Goal: Information Seeking & Learning: Learn about a topic

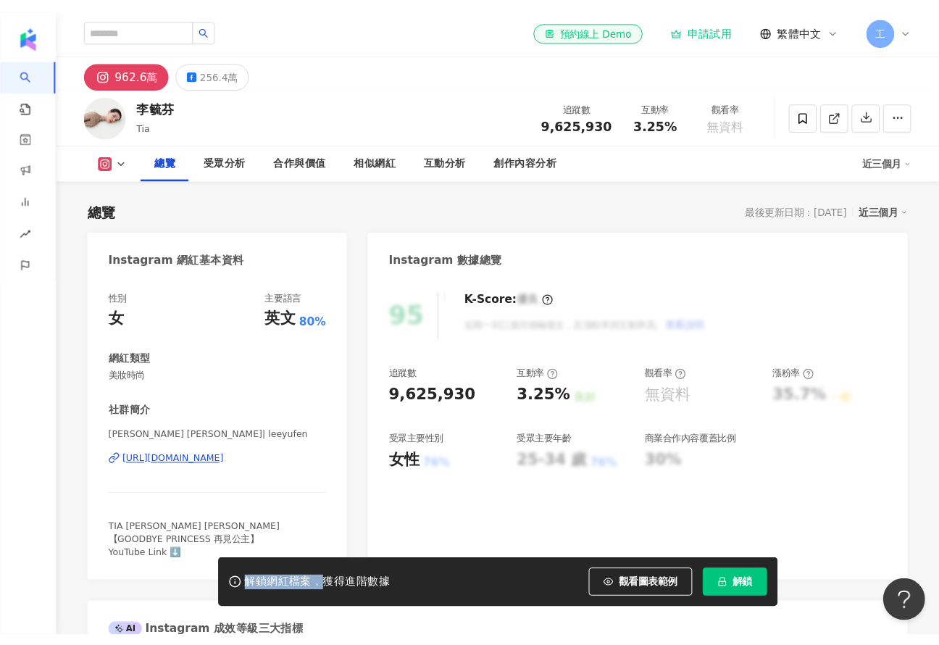
scroll to position [90, 0]
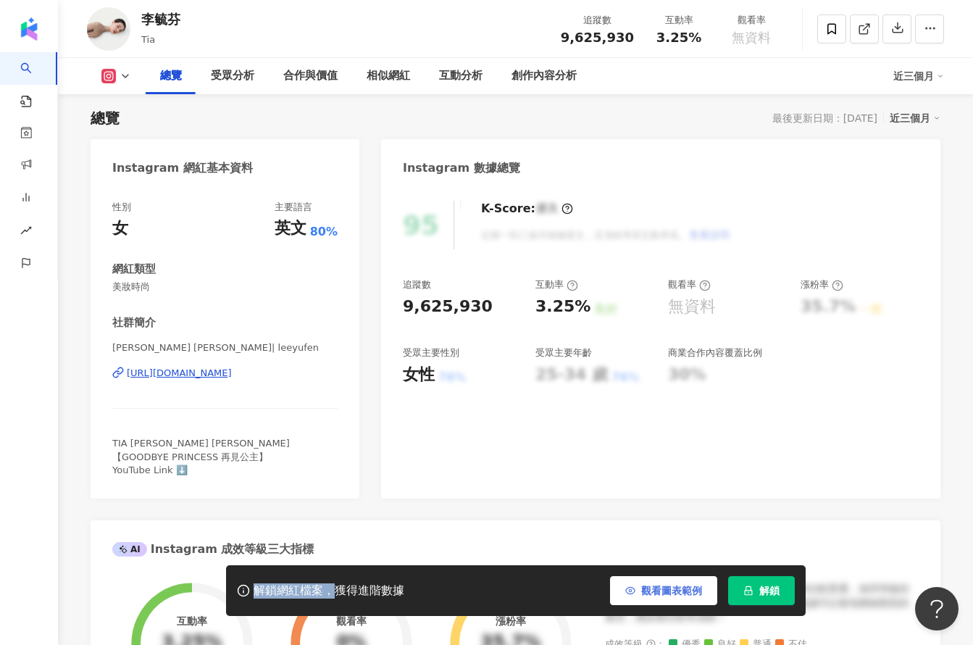
click at [656, 578] on button "觀看圖表範例" at bounding box center [663, 590] width 107 height 29
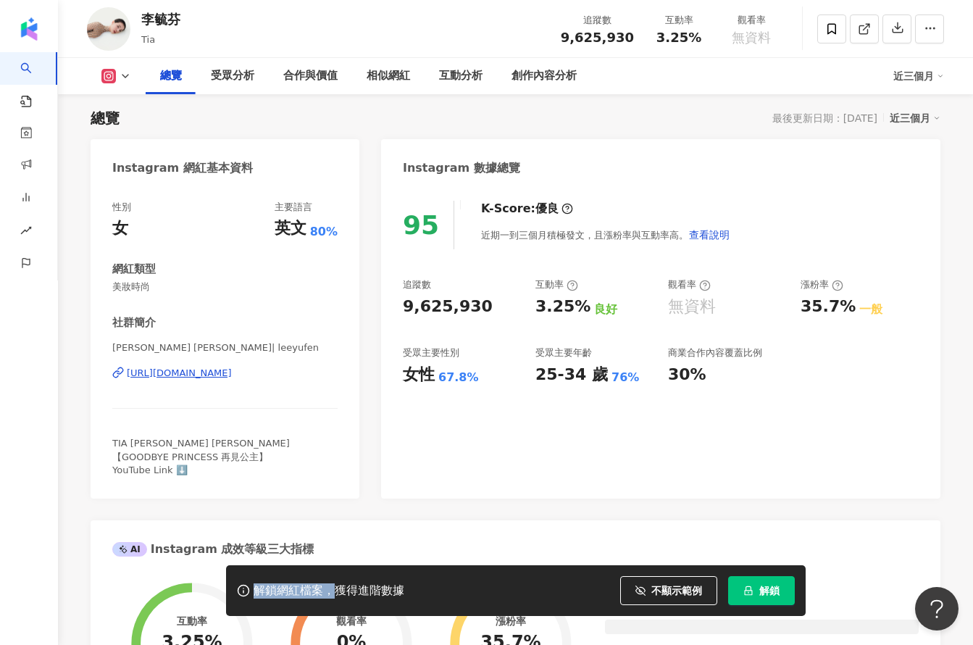
click at [676, 593] on span "不顯示範例" at bounding box center [677, 591] width 51 height 12
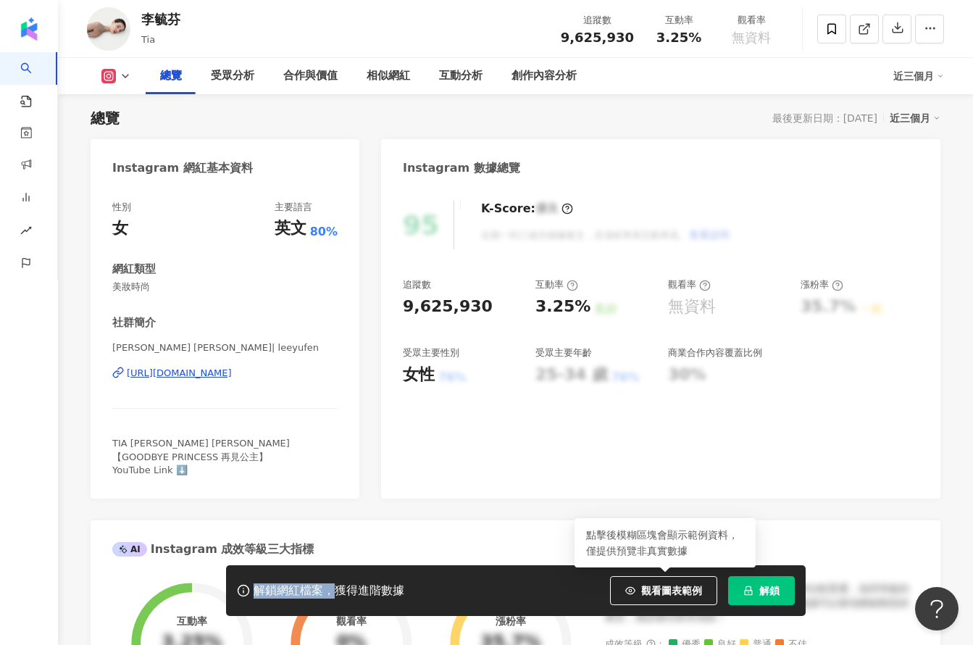
drag, startPoint x: 642, startPoint y: 597, endPoint x: 634, endPoint y: 561, distance: 36.4
click at [646, 595] on button "觀看圖表範例" at bounding box center [663, 590] width 107 height 29
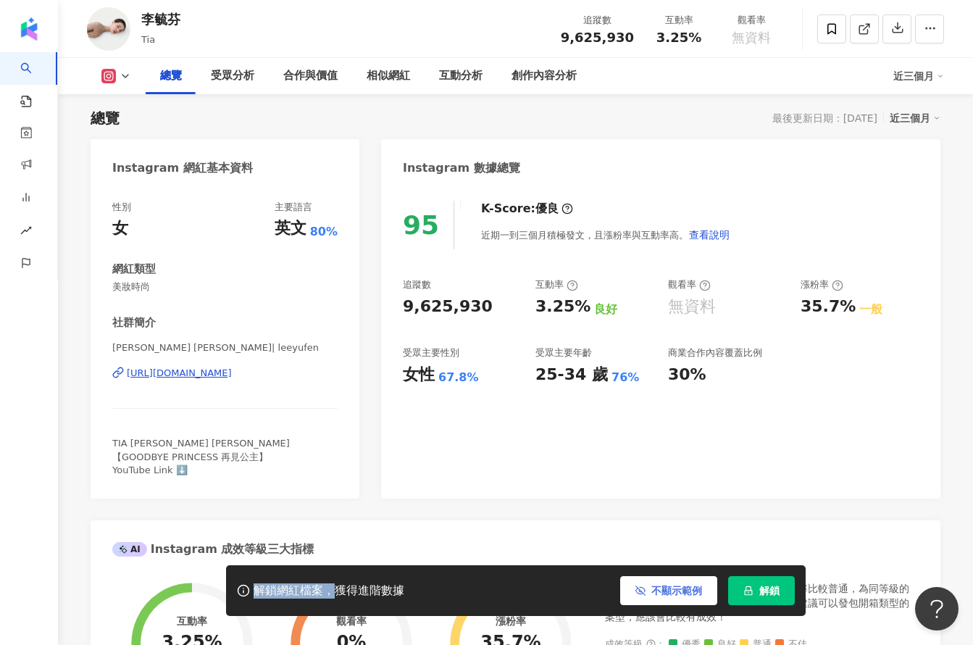
click at [684, 594] on span "不顯示範例" at bounding box center [677, 591] width 51 height 12
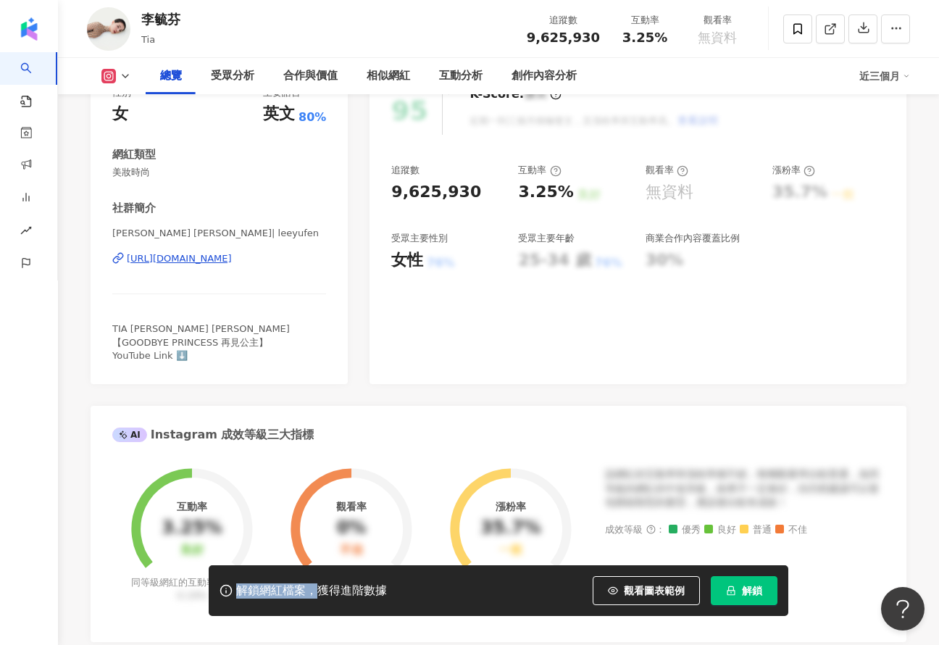
scroll to position [229, 0]
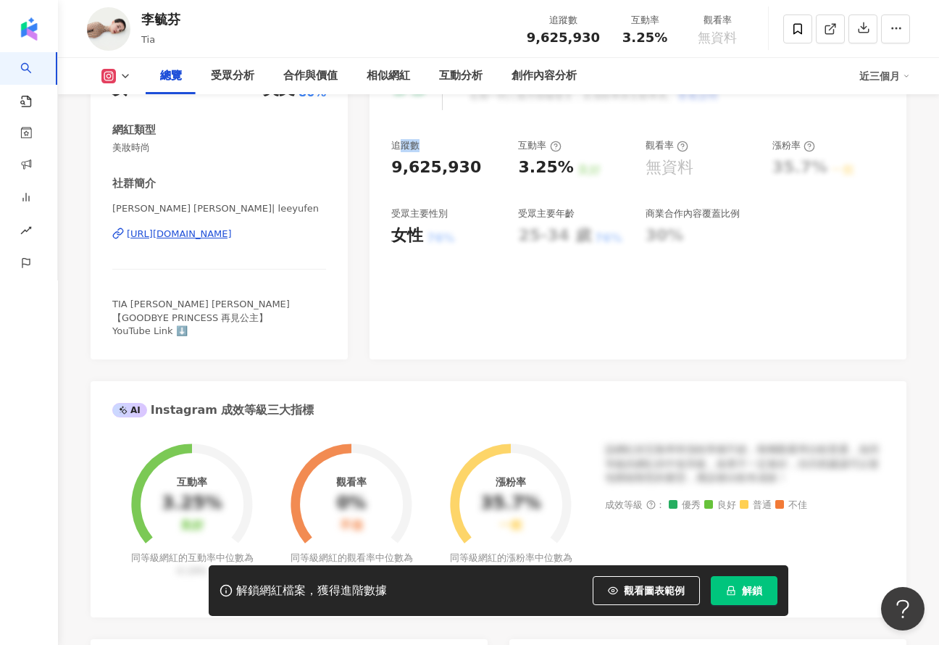
drag, startPoint x: 403, startPoint y: 149, endPoint x: 470, endPoint y: 156, distance: 67.7
click at [470, 151] on div "追蹤數" at bounding box center [447, 145] width 112 height 13
click at [470, 157] on div "9,625,930" at bounding box center [447, 168] width 112 height 22
drag, startPoint x: 472, startPoint y: 159, endPoint x: 465, endPoint y: 160, distance: 7.3
click at [465, 160] on div "9,625,930" at bounding box center [447, 168] width 112 height 22
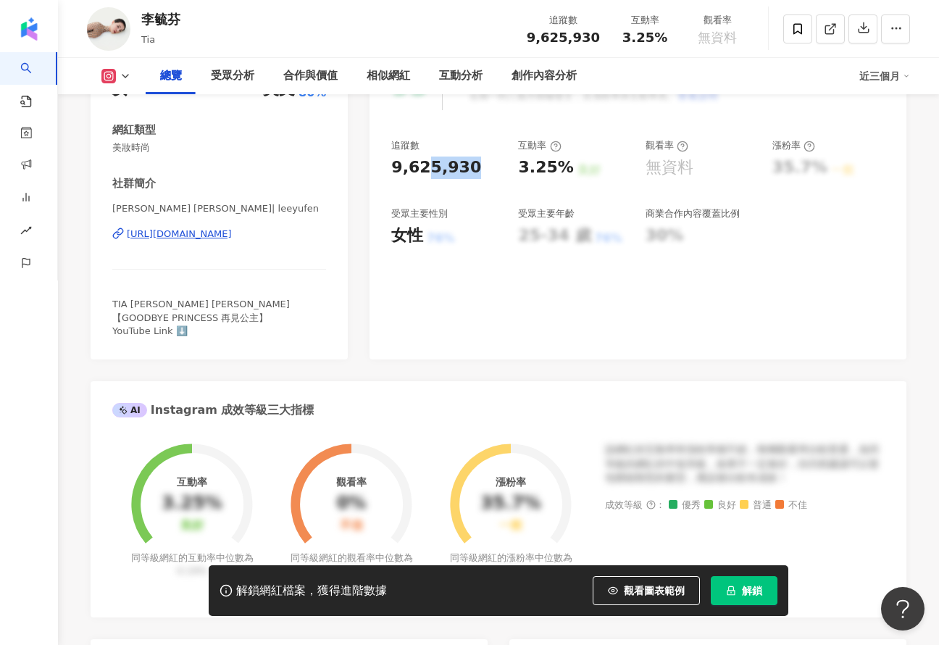
drag, startPoint x: 465, startPoint y: 175, endPoint x: 425, endPoint y: 172, distance: 40.8
click at [425, 172] on div "9,625,930" at bounding box center [436, 168] width 90 height 22
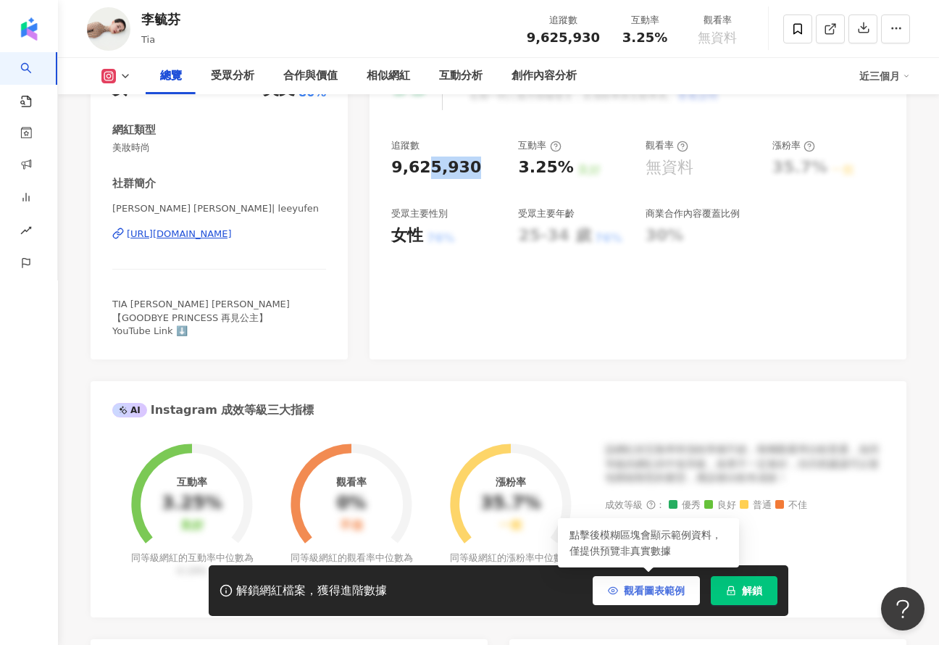
click at [629, 592] on span "觀看圖表範例" at bounding box center [654, 591] width 61 height 12
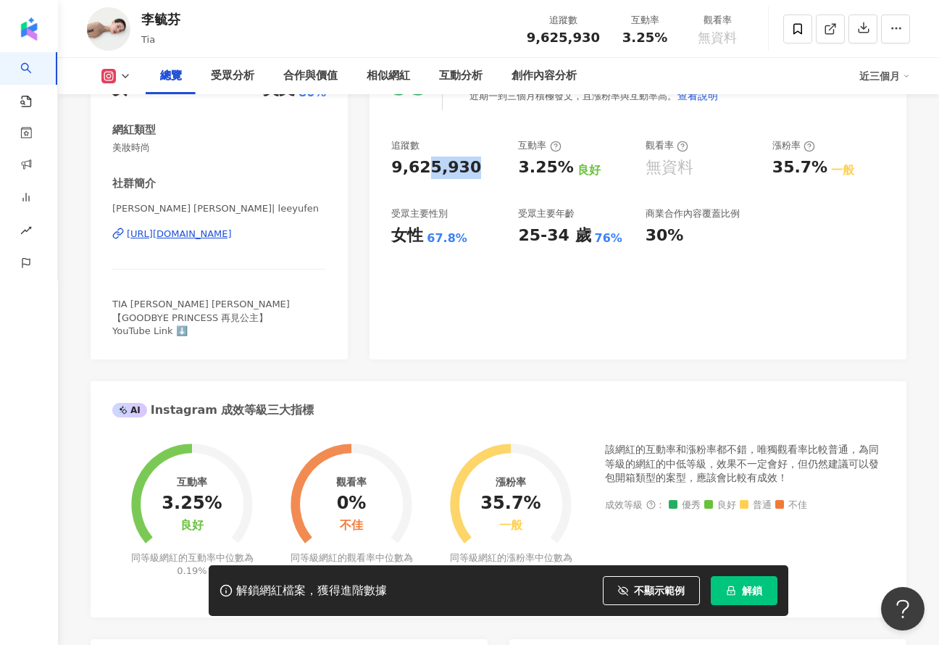
scroll to position [317, 0]
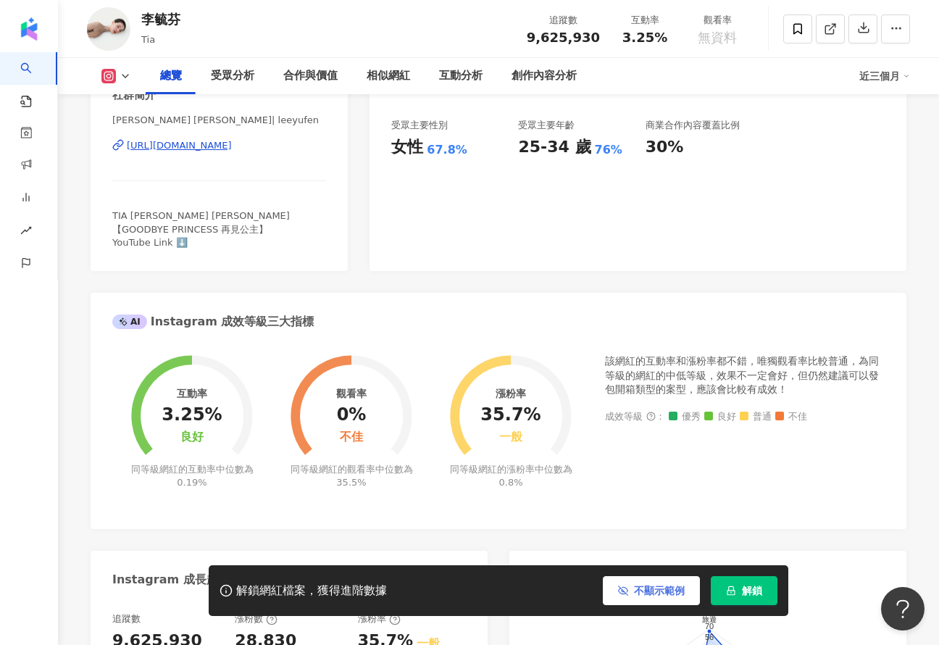
click at [655, 588] on span "不顯示範例" at bounding box center [659, 591] width 51 height 12
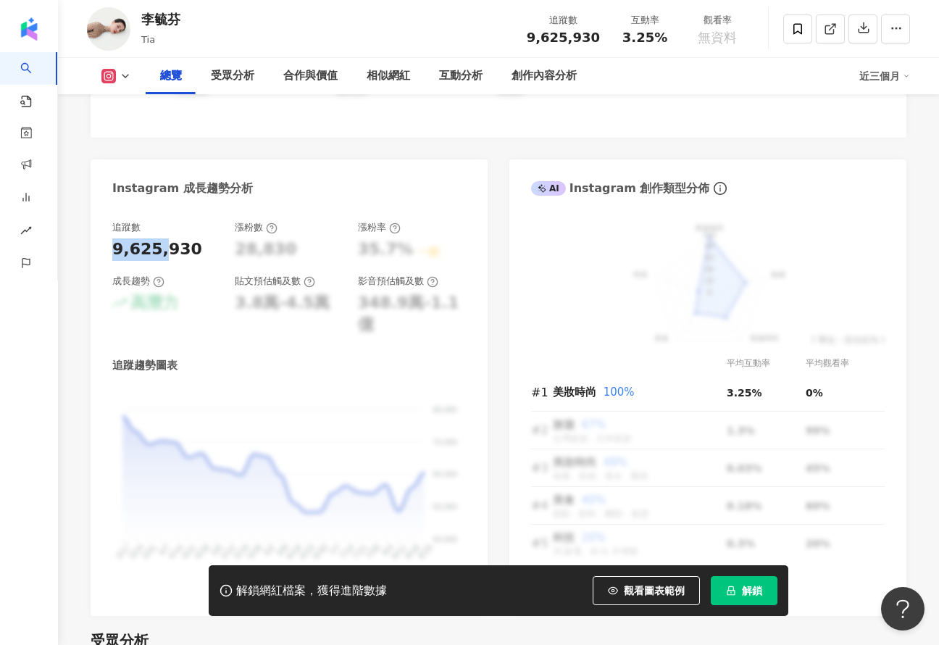
drag, startPoint x: 157, startPoint y: 250, endPoint x: 149, endPoint y: 257, distance: 11.3
click at [123, 254] on div "9,625,930" at bounding box center [157, 249] width 90 height 22
click at [175, 258] on div "追蹤數 9,625,930" at bounding box center [166, 240] width 108 height 39
click at [638, 594] on span "觀看圖表範例" at bounding box center [654, 591] width 61 height 12
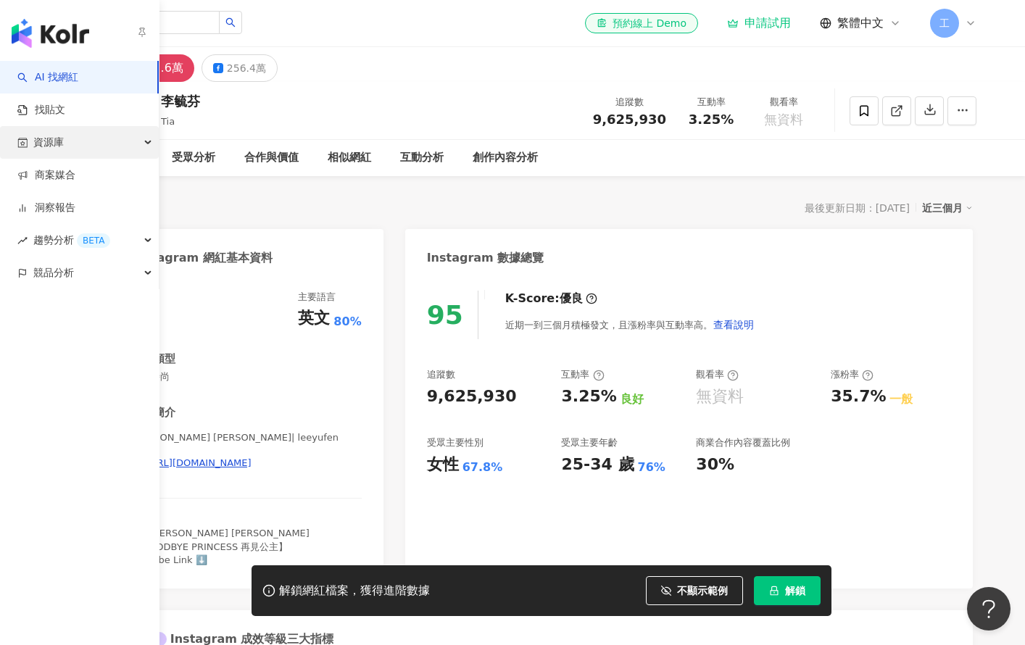
click at [89, 146] on div "資源庫" at bounding box center [79, 142] width 159 height 33
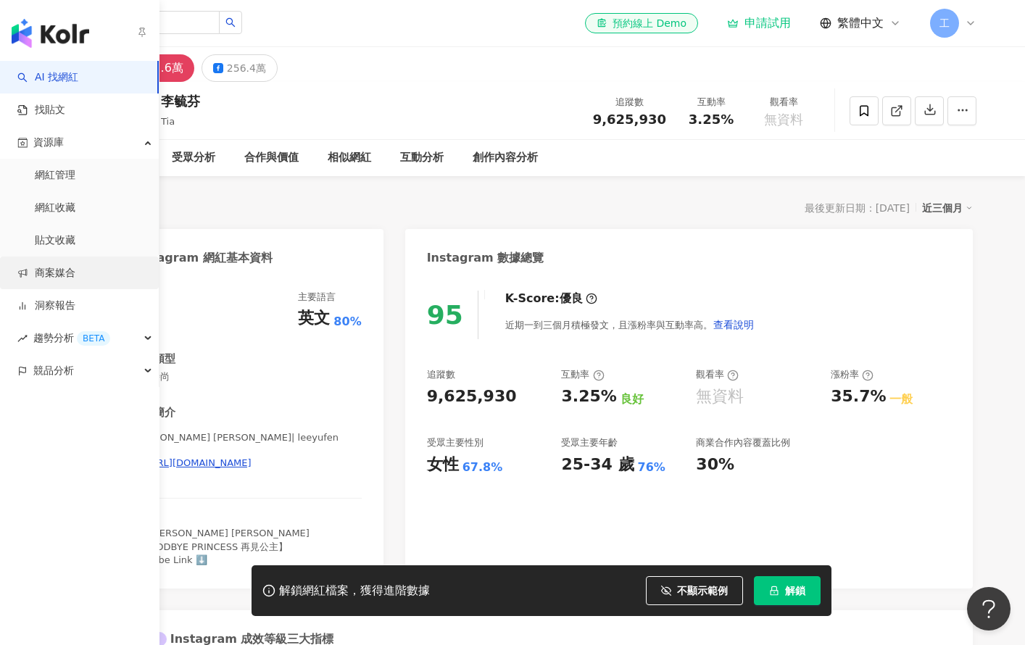
click at [75, 276] on link "商案媒合" at bounding box center [46, 273] width 58 height 14
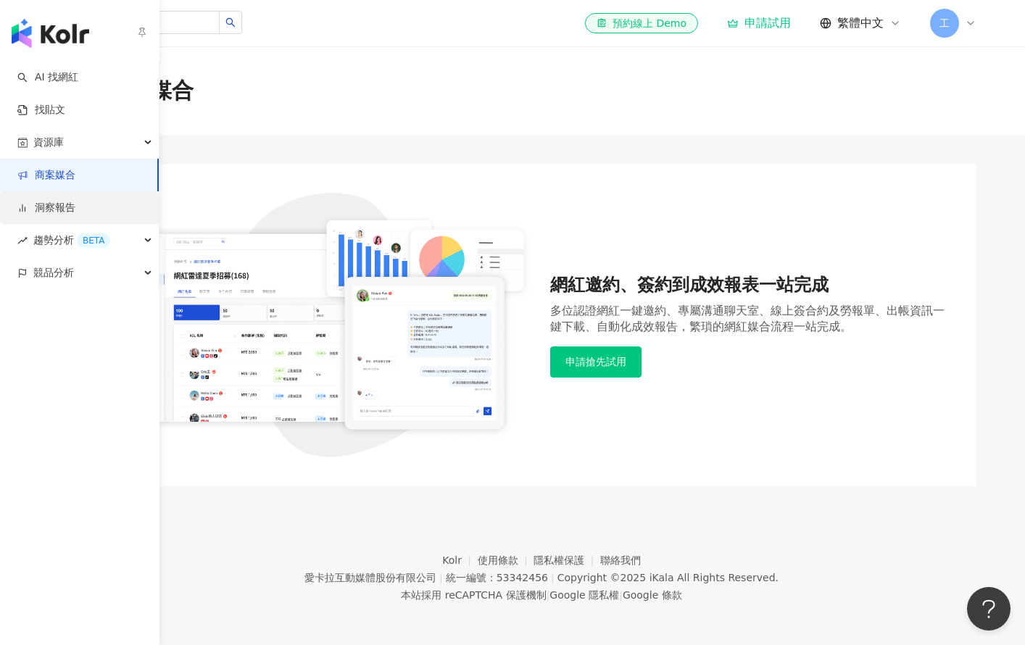
click at [75, 214] on link "洞察報告" at bounding box center [46, 208] width 58 height 14
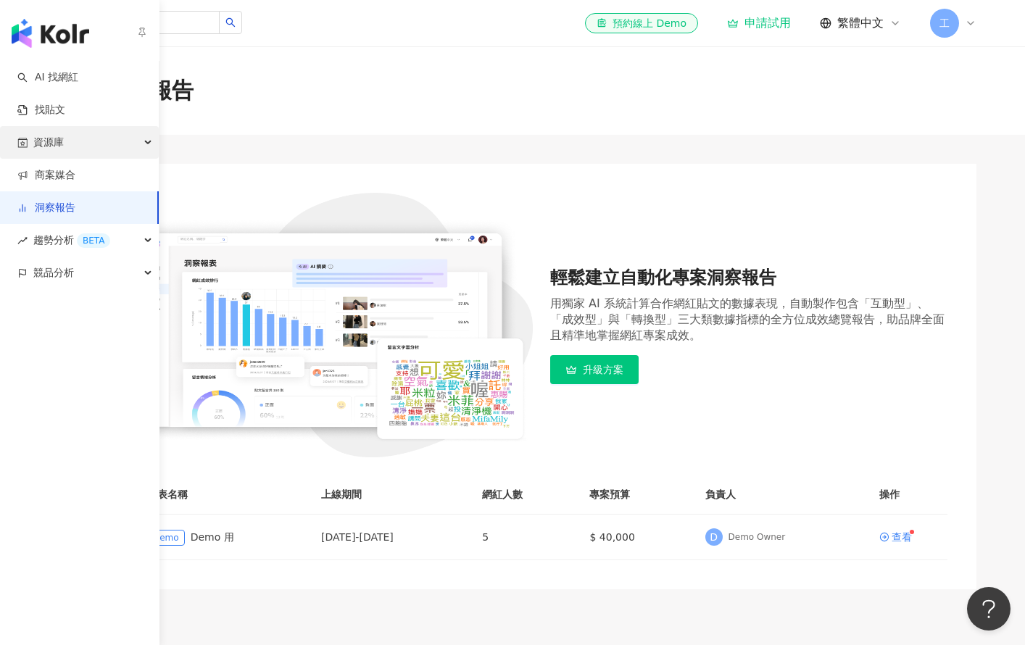
click at [73, 143] on div "資源庫" at bounding box center [79, 142] width 159 height 33
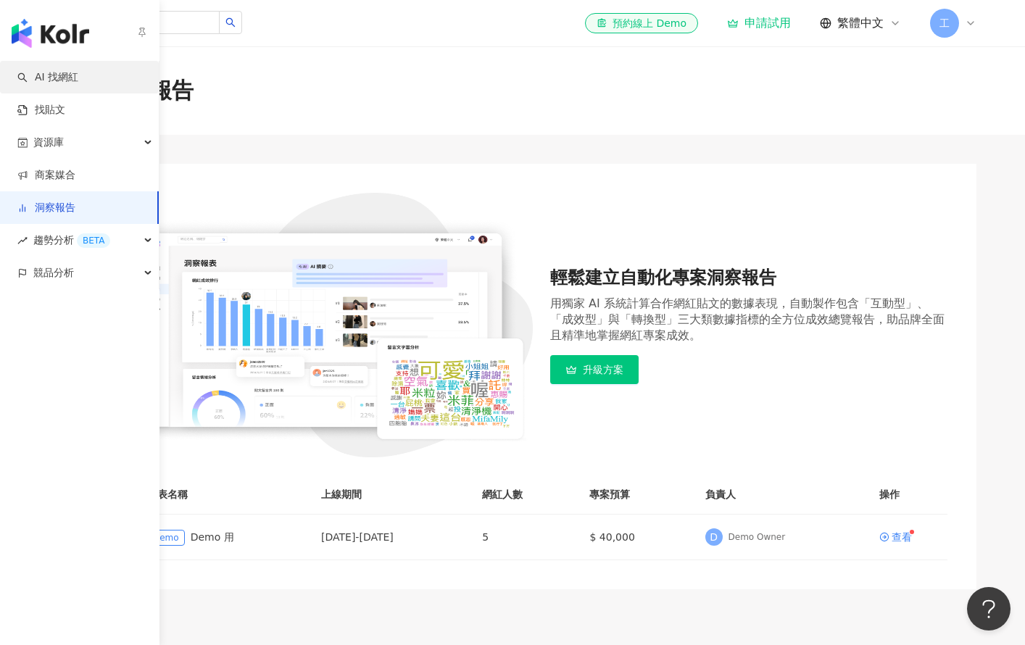
click at [78, 84] on link "AI 找網紅" at bounding box center [47, 77] width 61 height 14
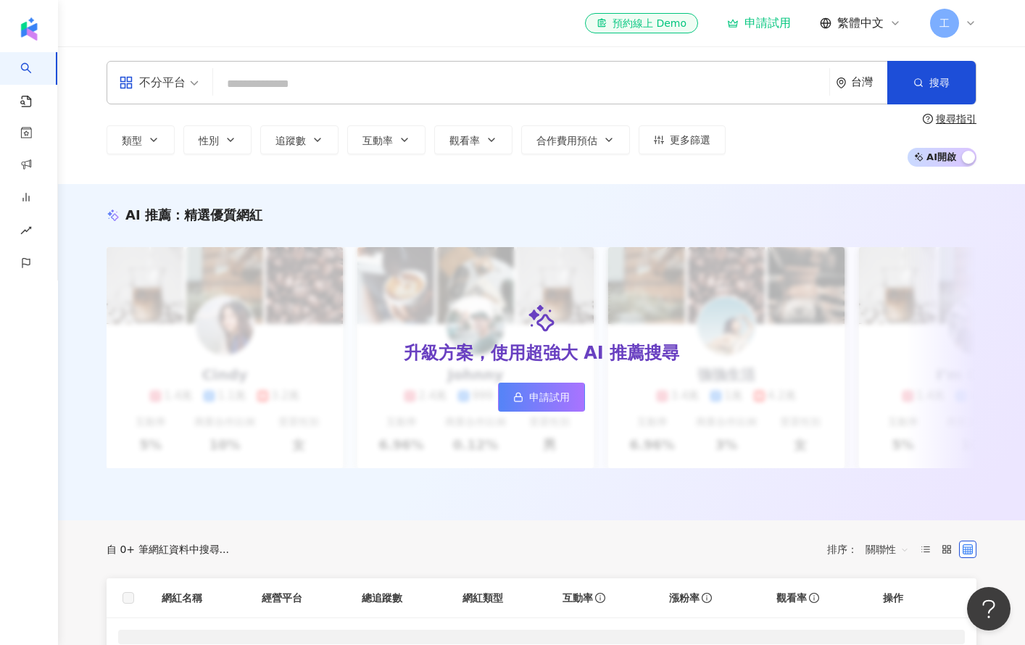
scroll to position [245, 0]
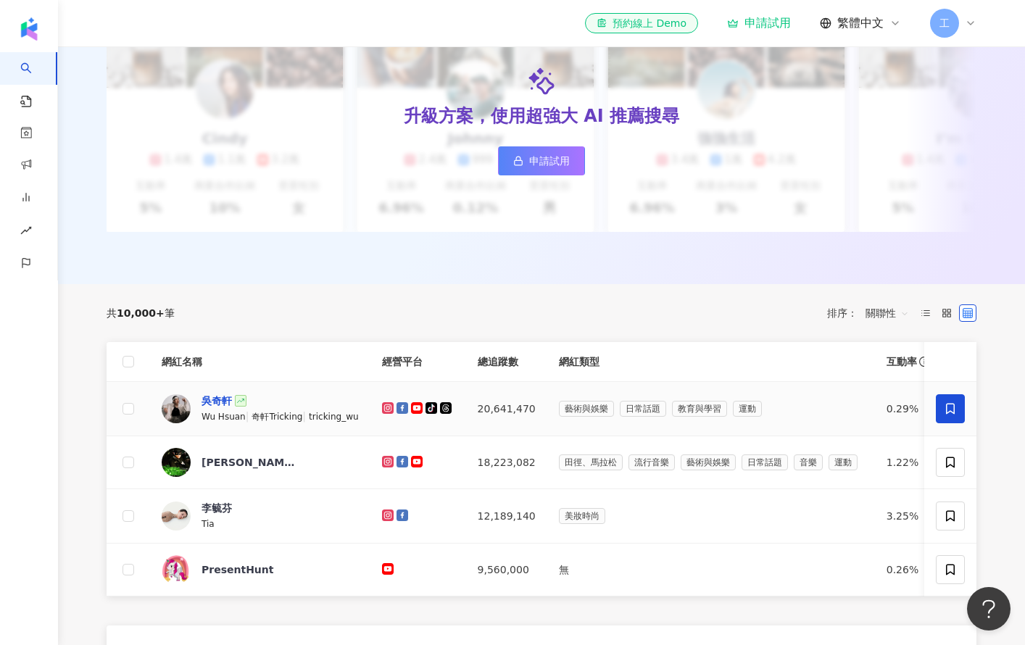
click at [209, 408] on div "吳奇軒" at bounding box center [217, 401] width 30 height 14
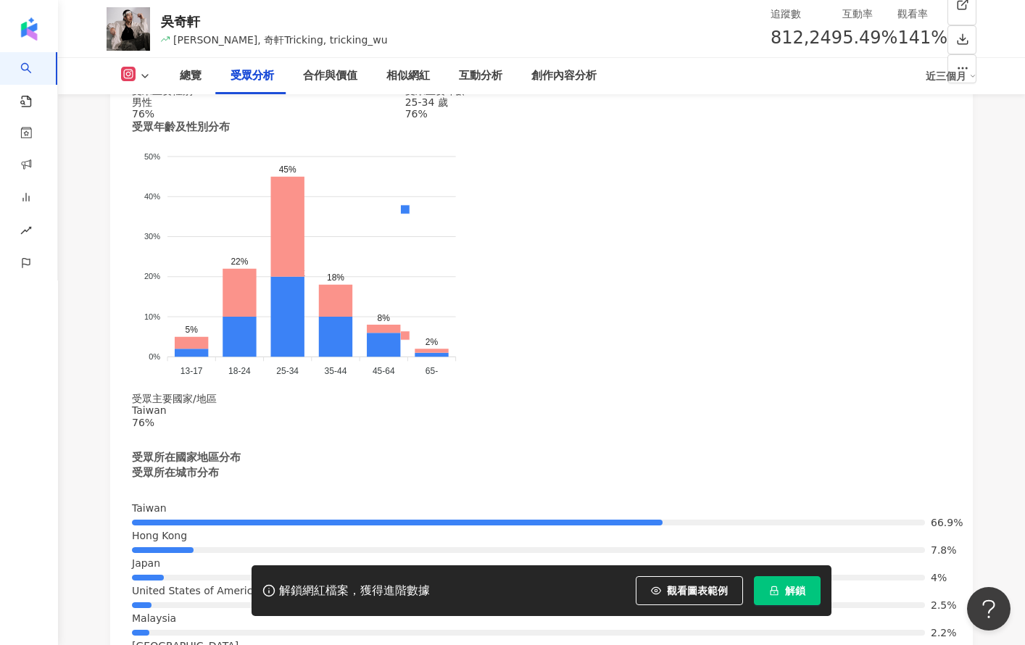
scroll to position [1242, 0]
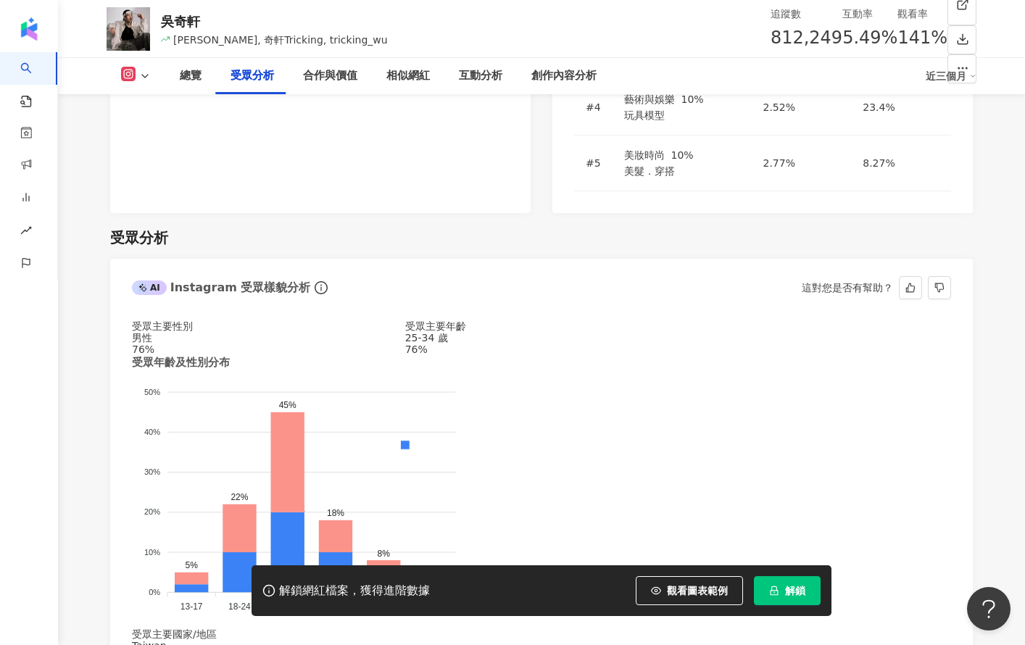
drag, startPoint x: 351, startPoint y: 269, endPoint x: 357, endPoint y: 288, distance: 19.9
click at [357, 355] on div "受眾年齡及性別分布 男性 女性 50% 50% 40% 40% 30% 30% 20% 20% 10% 10% 0% 0% 5% 22% 45% 18% 8%…" at bounding box center [541, 491] width 819 height 273
drag, startPoint x: 277, startPoint y: 222, endPoint x: 317, endPoint y: 354, distance: 138.0
click at [331, 328] on div "受眾主要性別 男性 76% 受眾主要年齡 25-34 歲 76% 受眾年齡及性別分布 男性 女性 50% 50% 40% 40% 30% 30% 20% 20…" at bounding box center [541, 474] width 819 height 308
click at [357, 463] on div "受眾年齡及性別分布 男性 女性 50% 50% 40% 40% 30% 30% 20% 20% 10% 10% 0% 0% 5% 22% 45% 18% 8%…" at bounding box center [541, 491] width 819 height 273
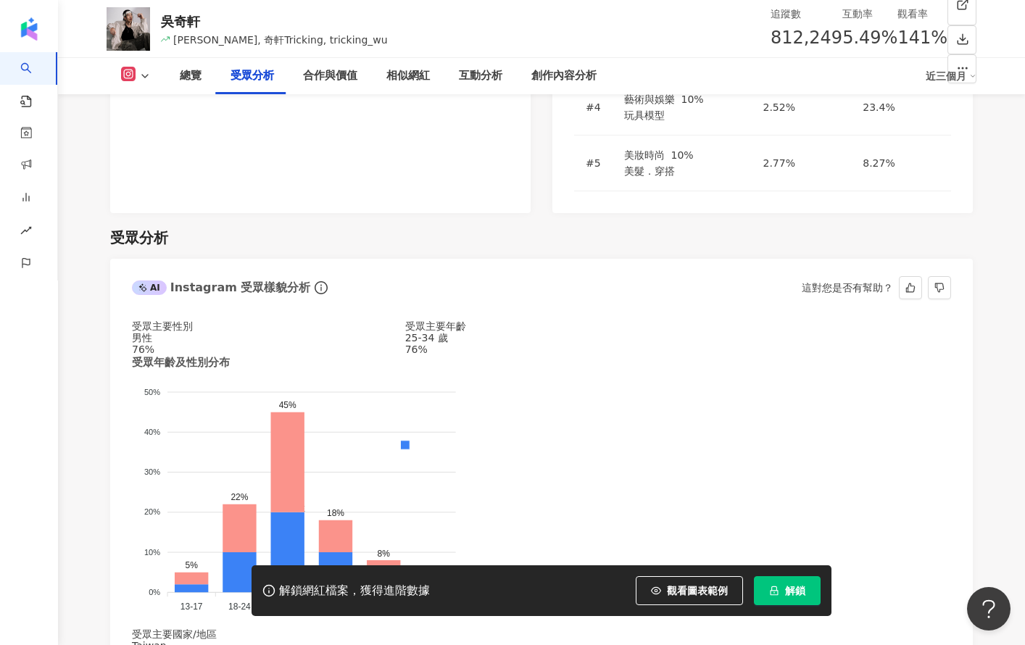
click at [149, 332] on div "男性" at bounding box center [268, 338] width 273 height 12
drag, startPoint x: 301, startPoint y: 196, endPoint x: 245, endPoint y: 214, distance: 58.5
click at [405, 320] on div "受眾主要年齡 25-34 歲 76%" at bounding box center [541, 337] width 273 height 35
drag, startPoint x: 245, startPoint y: 214, endPoint x: 308, endPoint y: 210, distance: 63.2
click at [306, 320] on div "受眾主要性別 男性 76% 受眾主要年齡 25-34 歲 76%" at bounding box center [541, 337] width 819 height 35
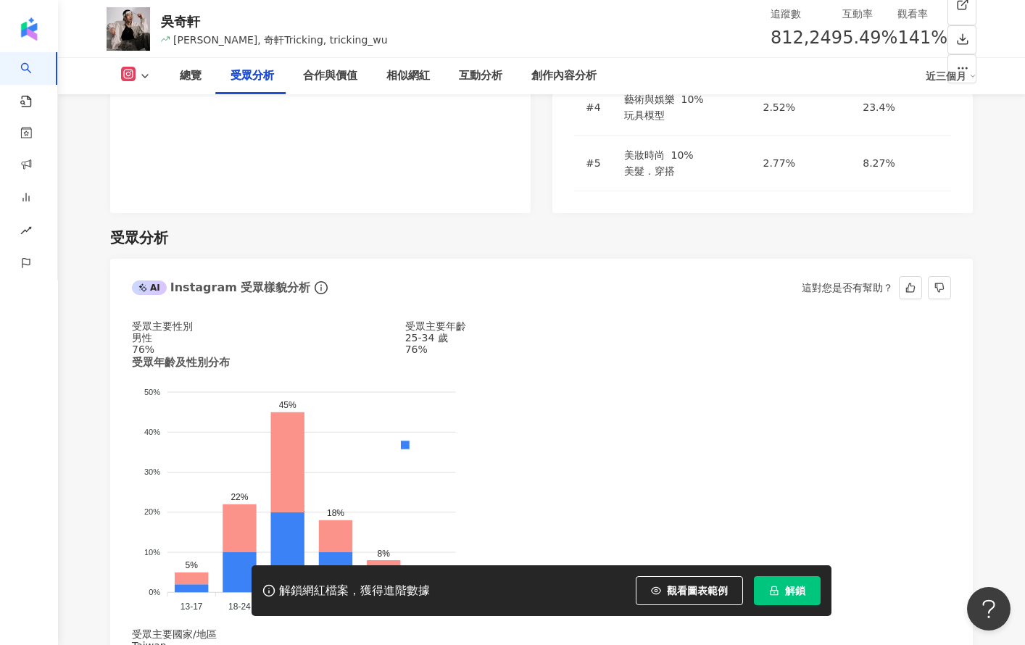
click at [405, 332] on div "25-34 歲" at bounding box center [541, 338] width 273 height 12
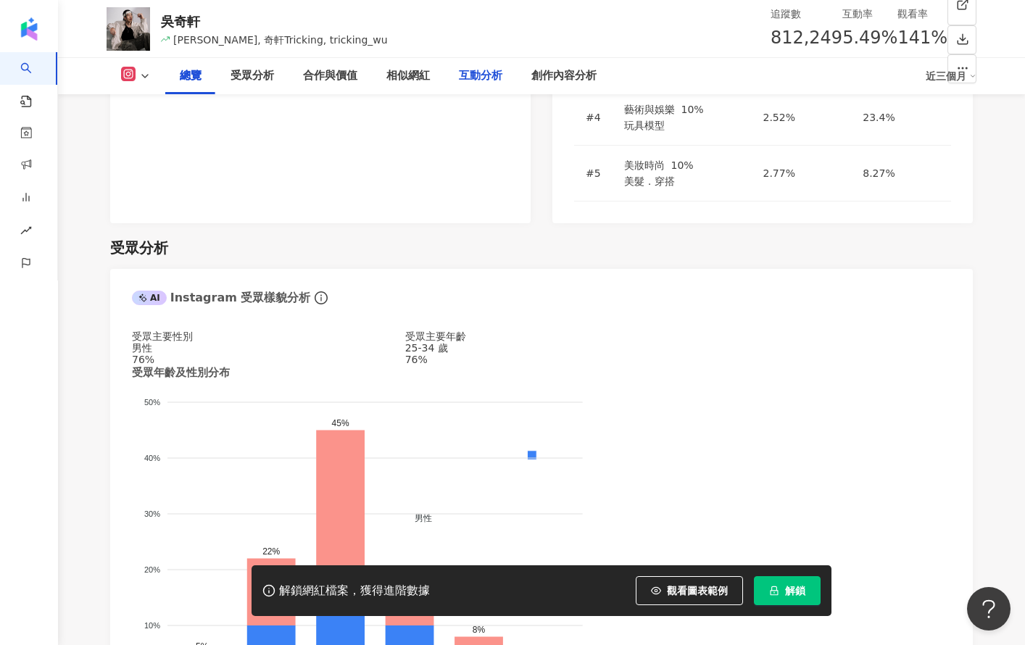
scroll to position [736, 0]
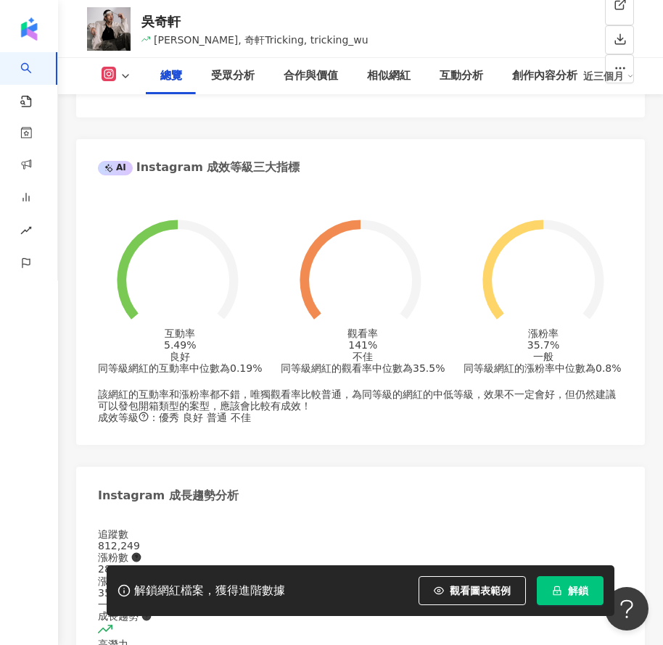
drag, startPoint x: 292, startPoint y: 281, endPoint x: 296, endPoint y: 108, distance: 172.6
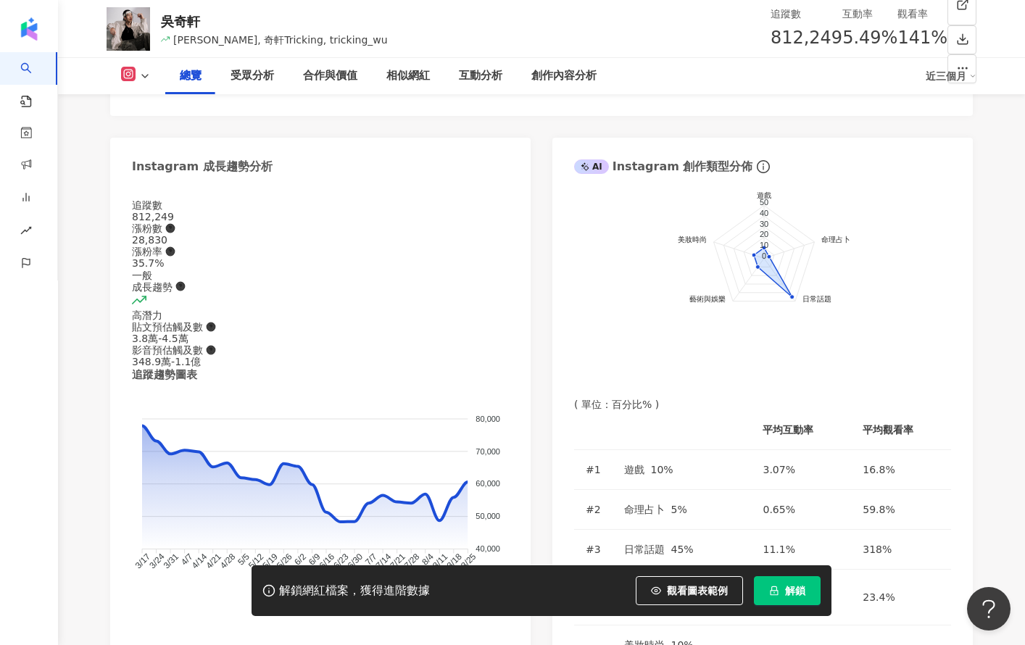
click at [334, 596] on div "解鎖網紅檔案，獲得進階數據" at bounding box center [354, 591] width 151 height 15
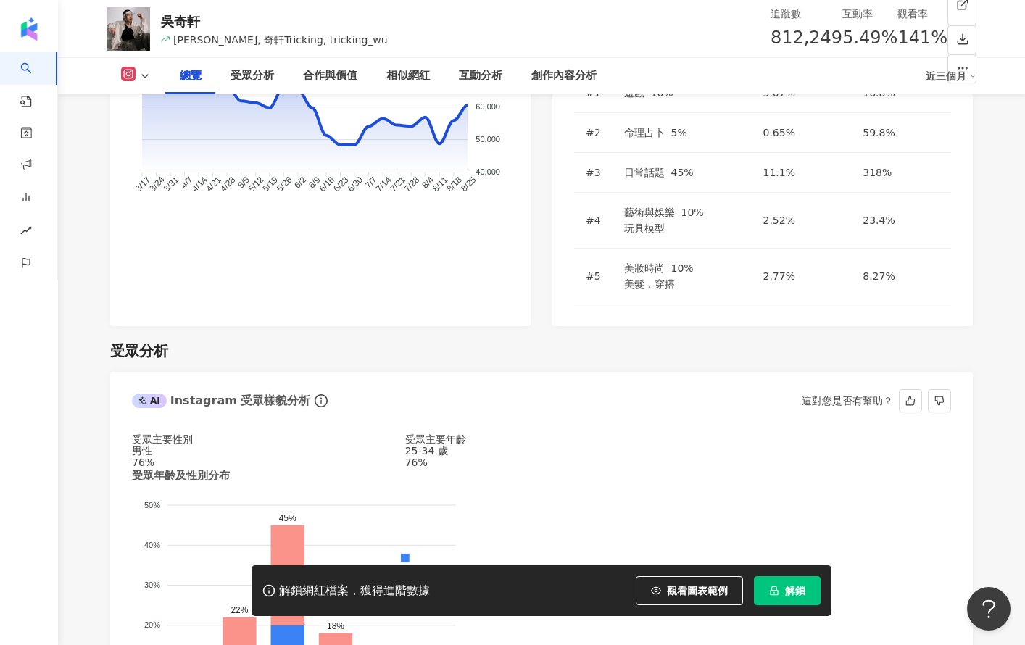
scroll to position [1116, 0]
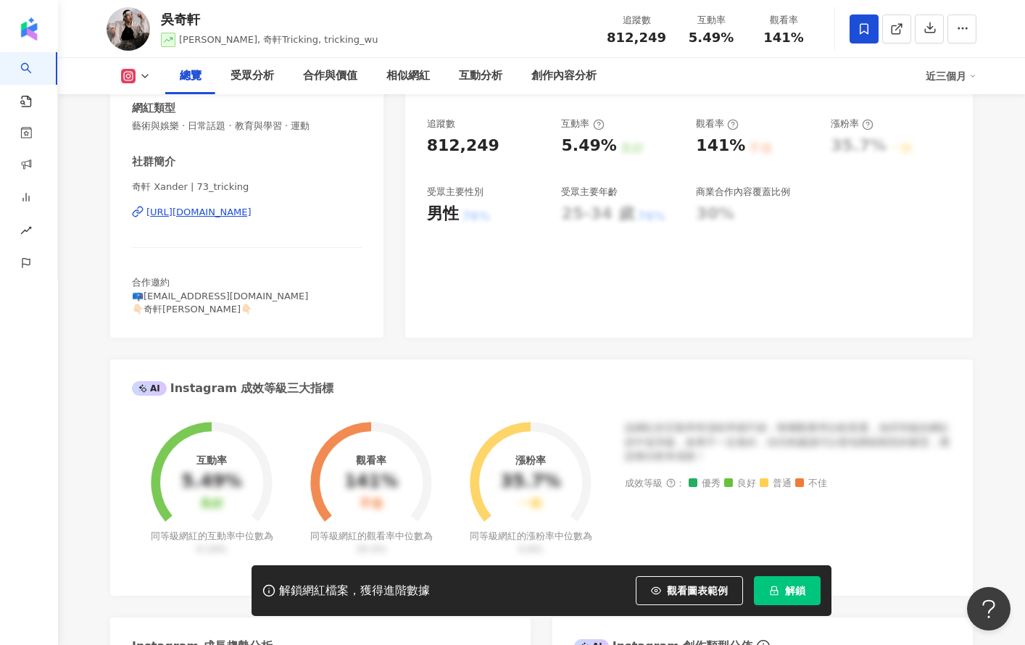
scroll to position [275, 0]
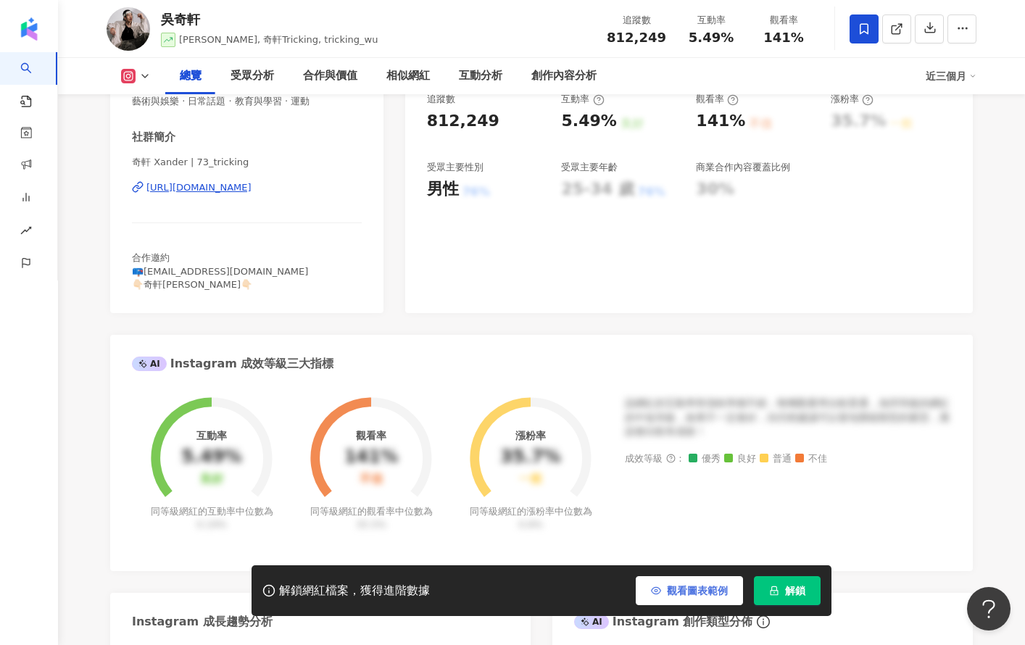
click at [668, 588] on button "觀看圖表範例" at bounding box center [689, 590] width 107 height 29
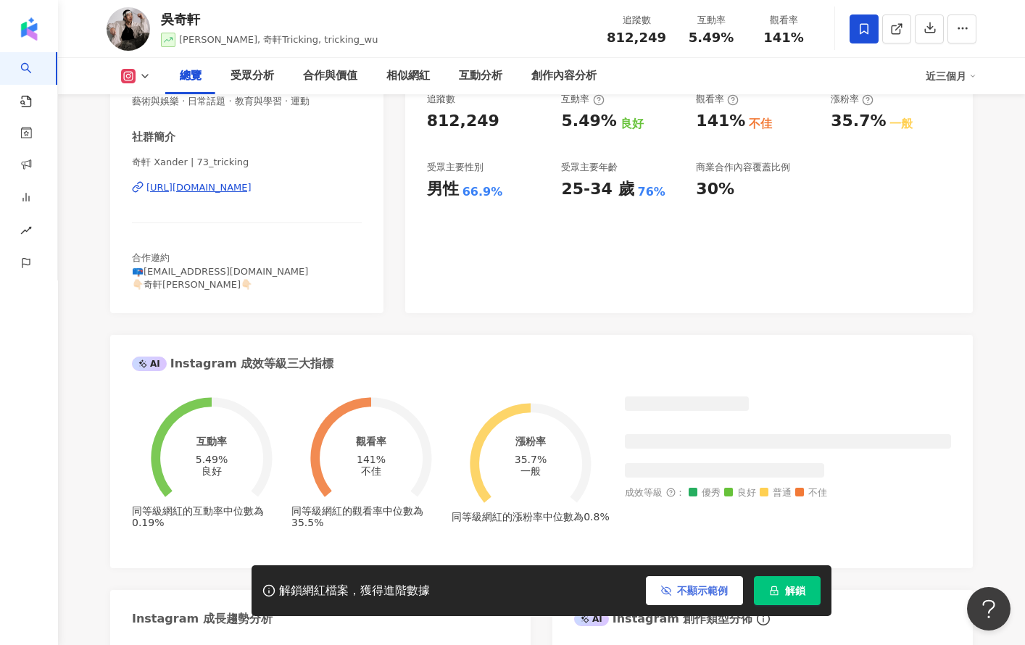
click at [678, 590] on button "不顯示範例" at bounding box center [694, 590] width 97 height 29
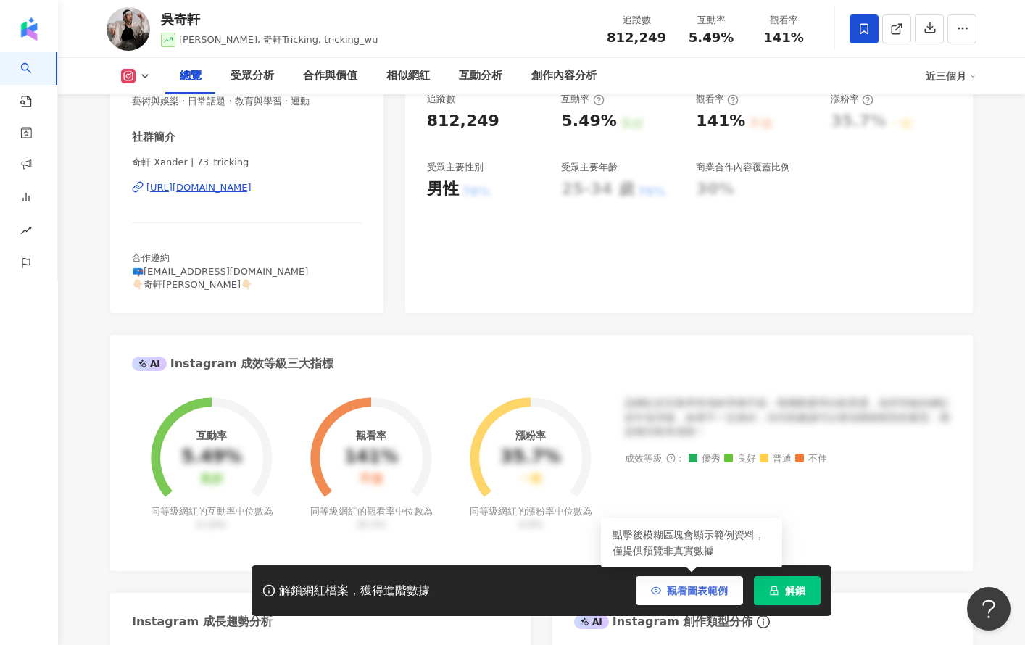
click at [717, 599] on button "觀看圖表範例" at bounding box center [689, 590] width 107 height 29
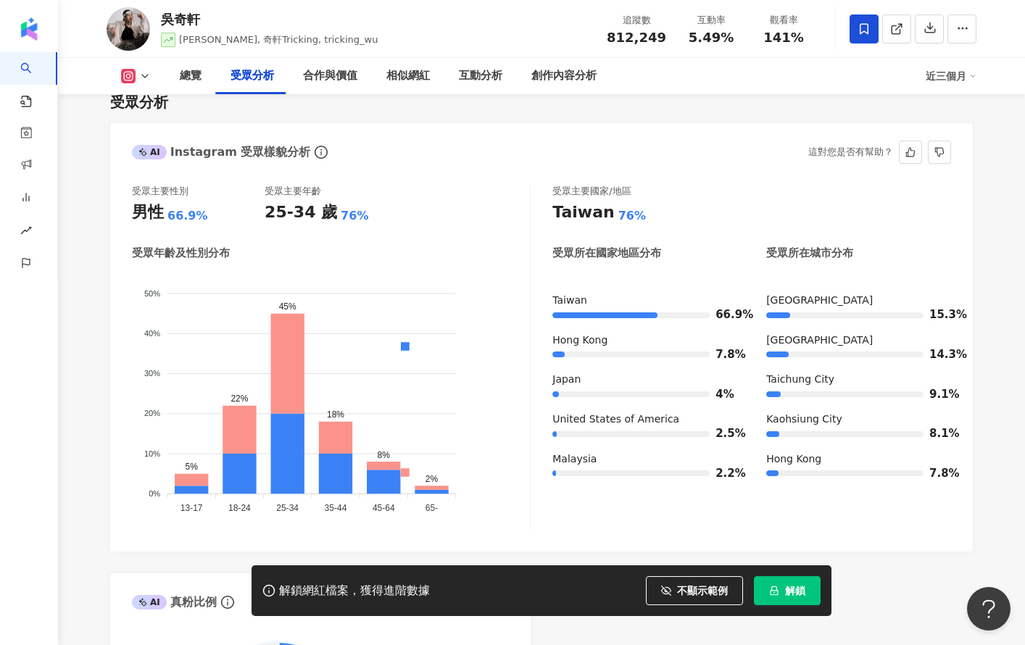
scroll to position [1400, 0]
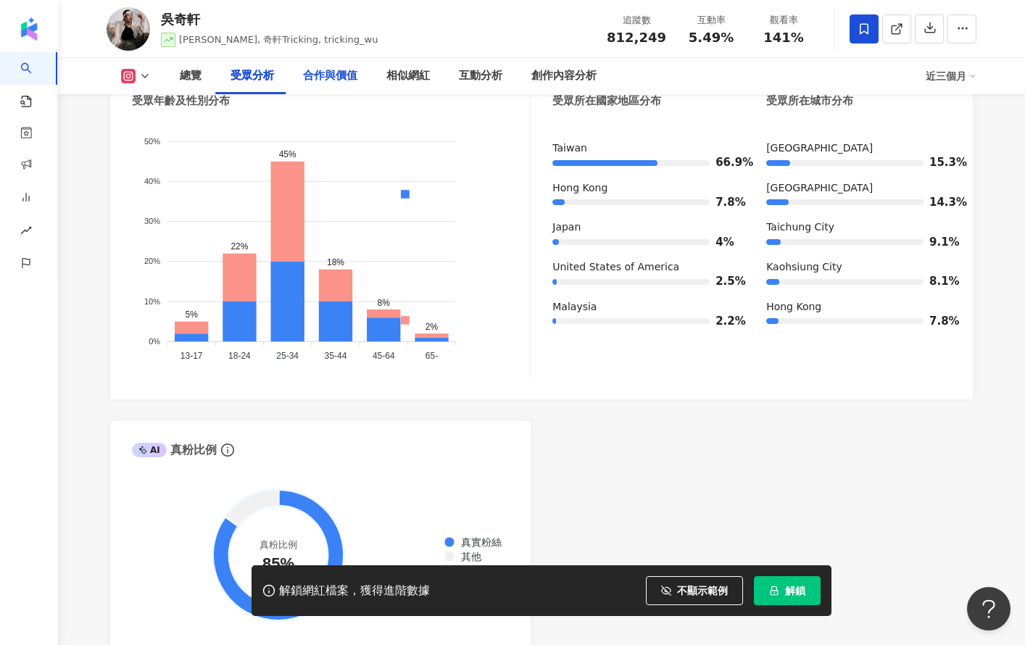
click at [341, 70] on div "合作與價值" at bounding box center [330, 75] width 54 height 17
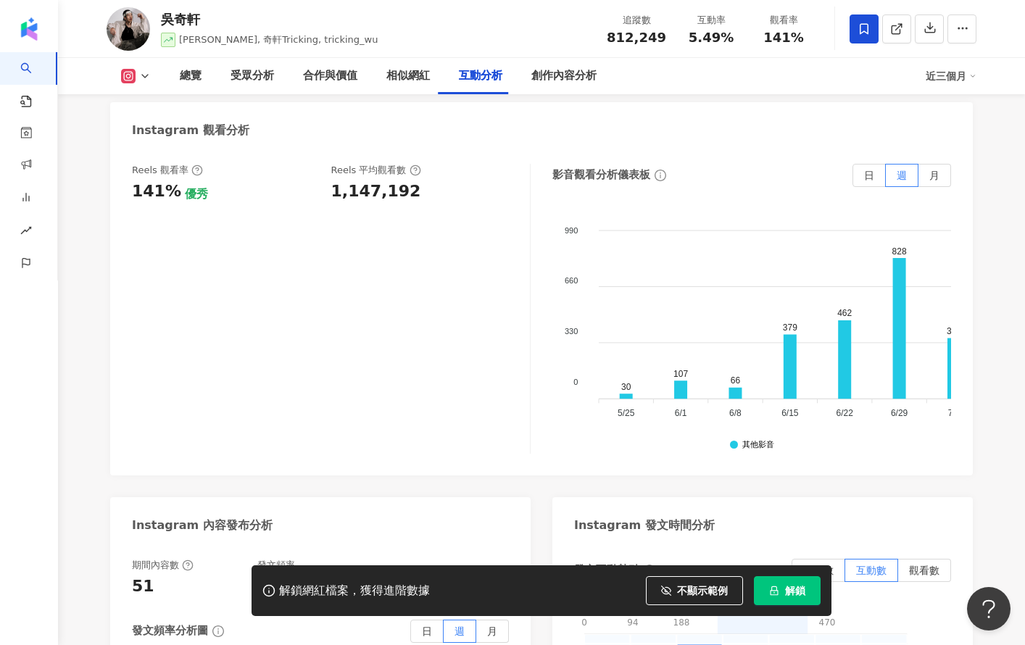
scroll to position [3795, 0]
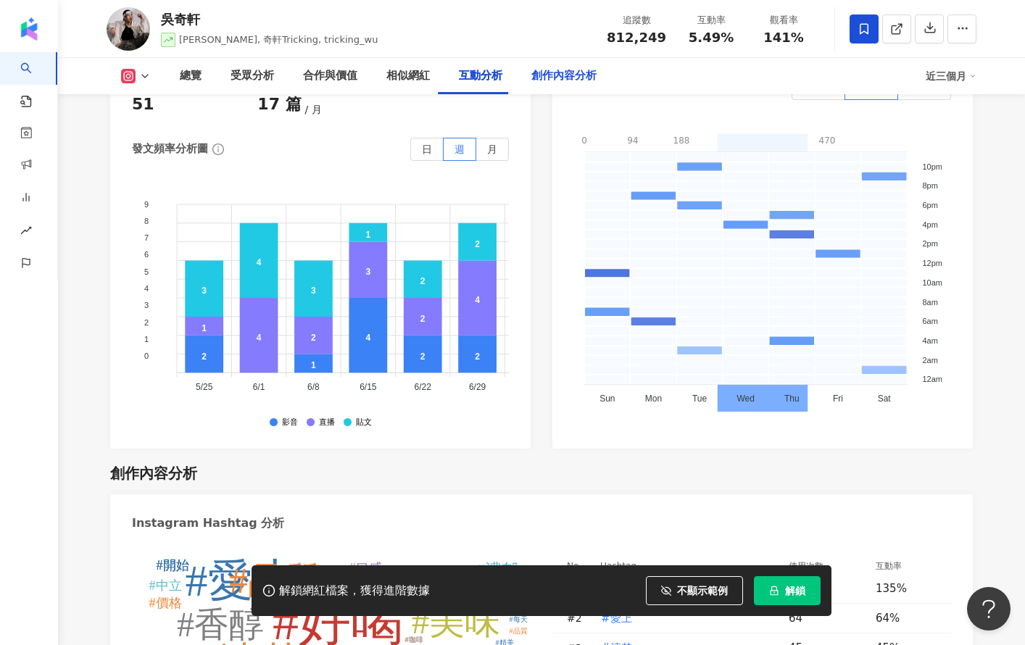
click at [560, 71] on div "創作內容分析" at bounding box center [563, 75] width 65 height 17
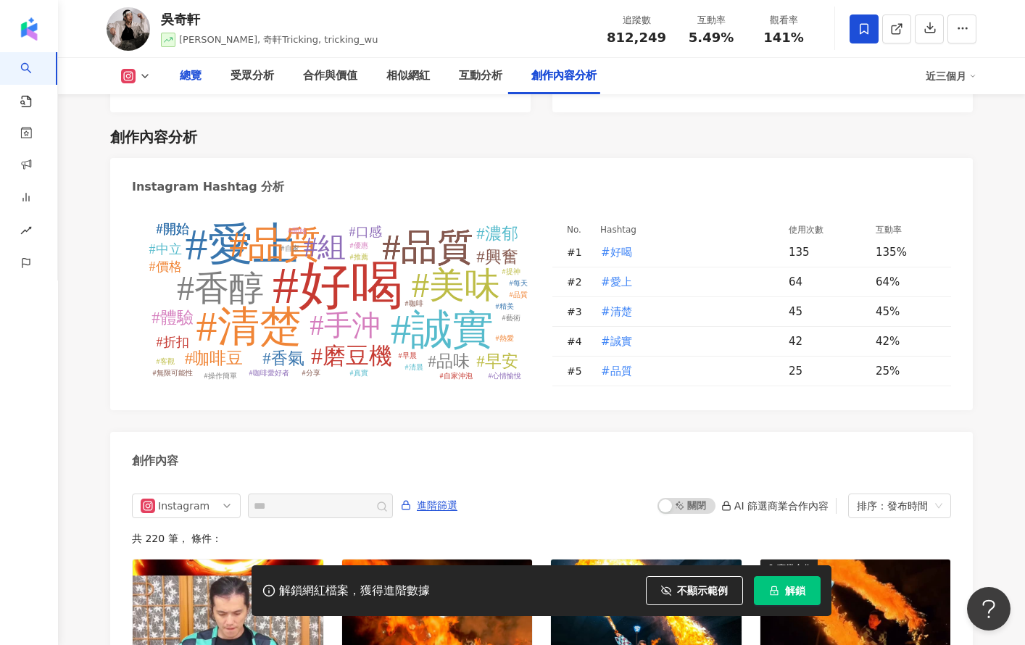
click at [185, 78] on div "總覽" at bounding box center [191, 75] width 22 height 17
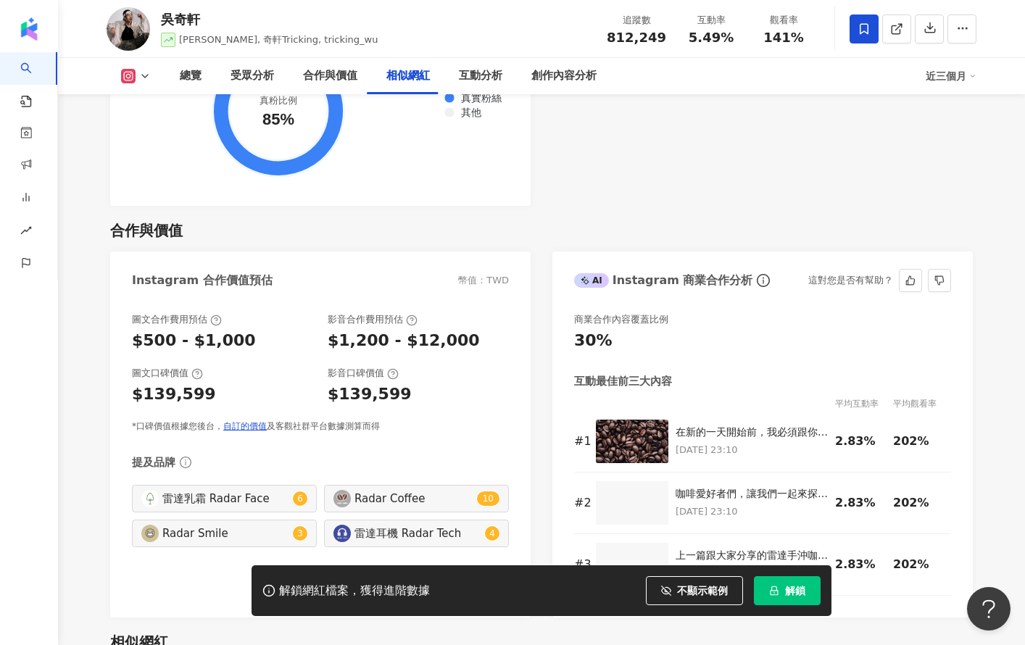
scroll to position [2349, 0]
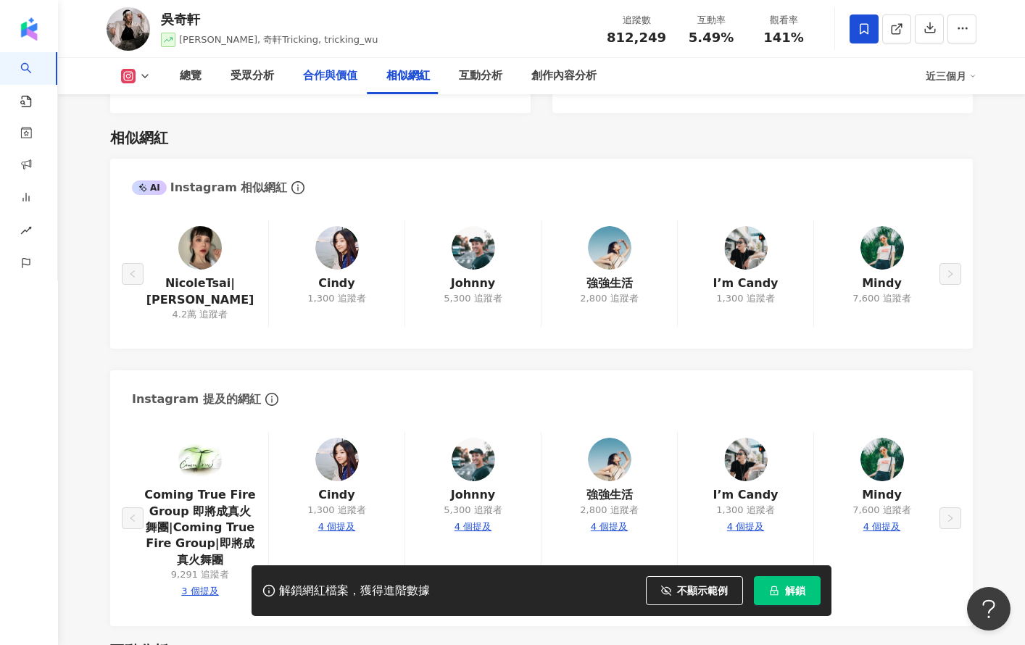
click at [325, 78] on div "合作與價值" at bounding box center [330, 75] width 54 height 17
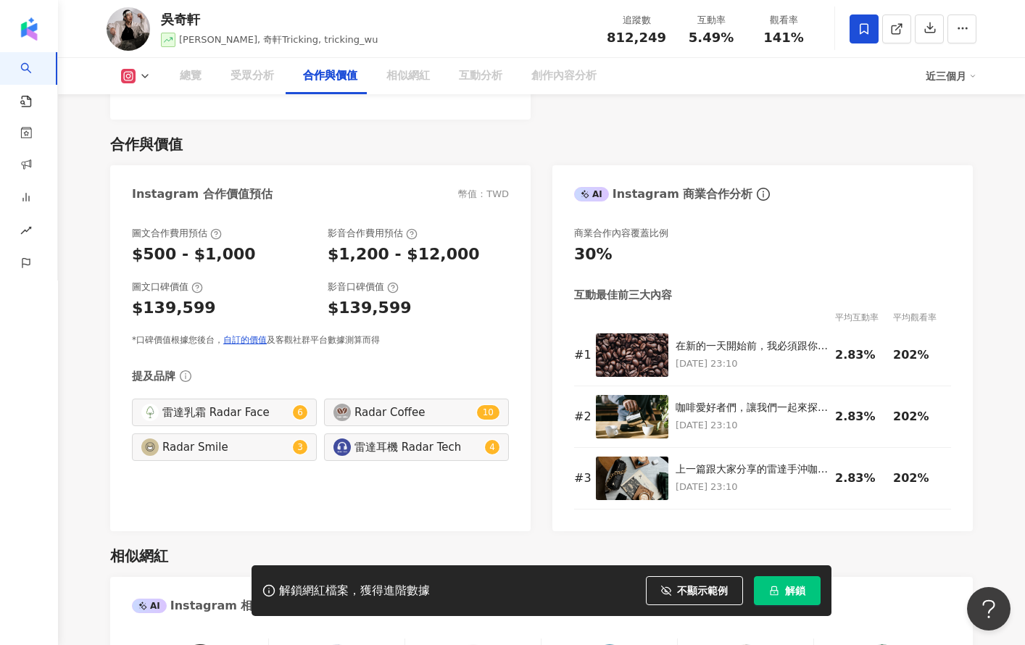
click at [479, 75] on div "互動分析" at bounding box center [480, 75] width 43 height 17
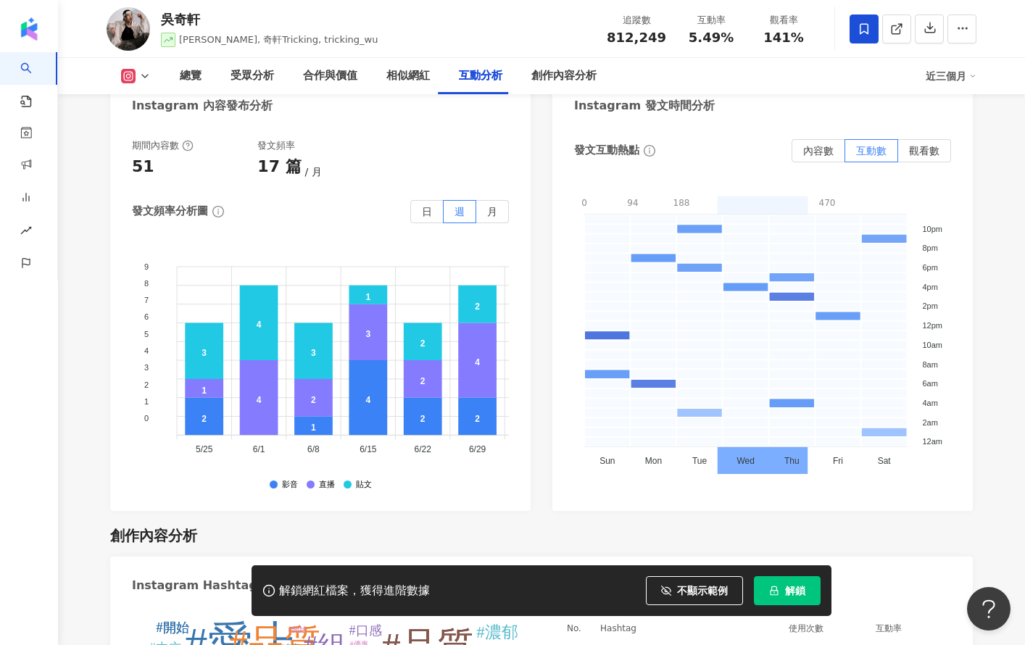
scroll to position [3742, 0]
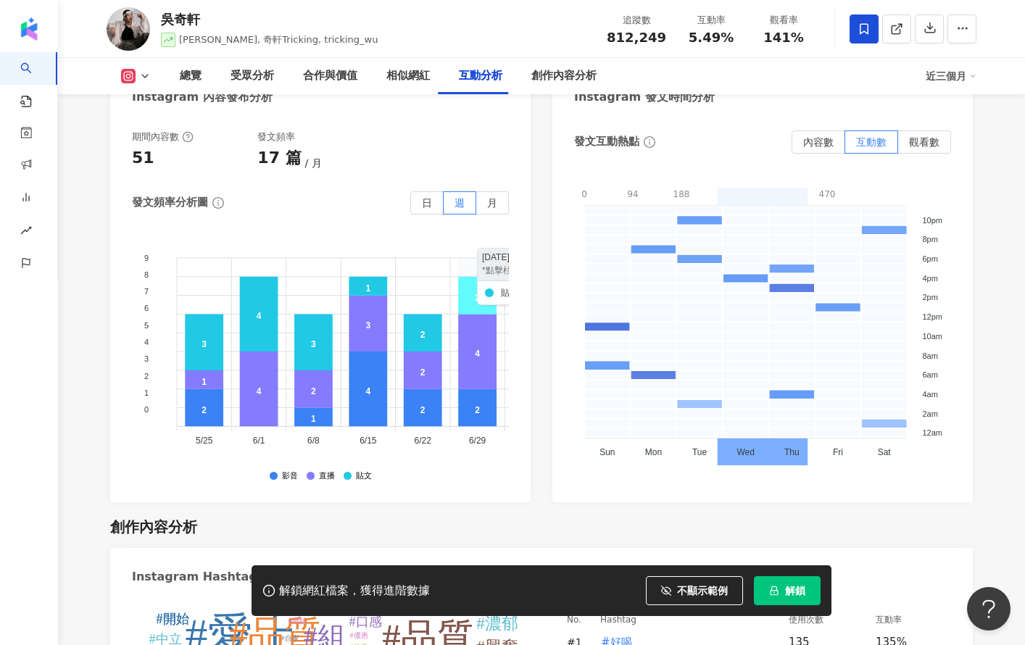
click at [478, 276] on icon at bounding box center [477, 295] width 38 height 38
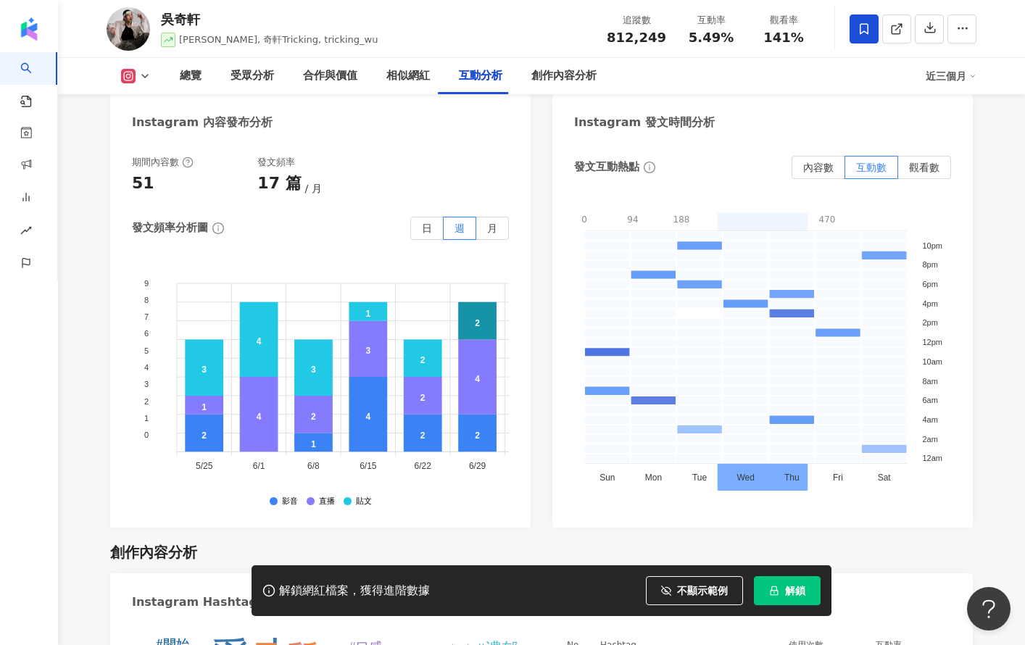
scroll to position [2990, 0]
